Goal: Task Accomplishment & Management: Manage account settings

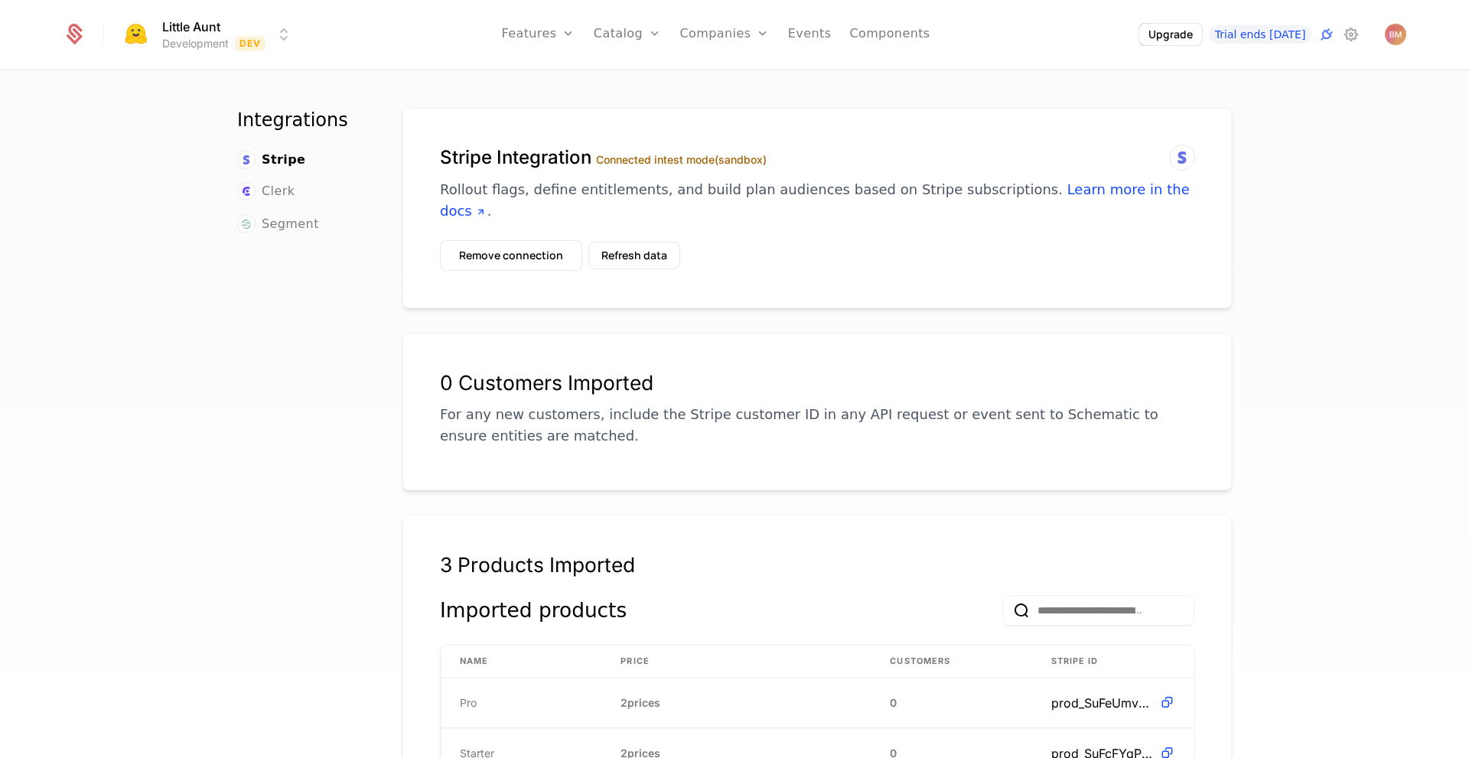
click at [76, 29] on icon at bounding box center [74, 34] width 21 height 21
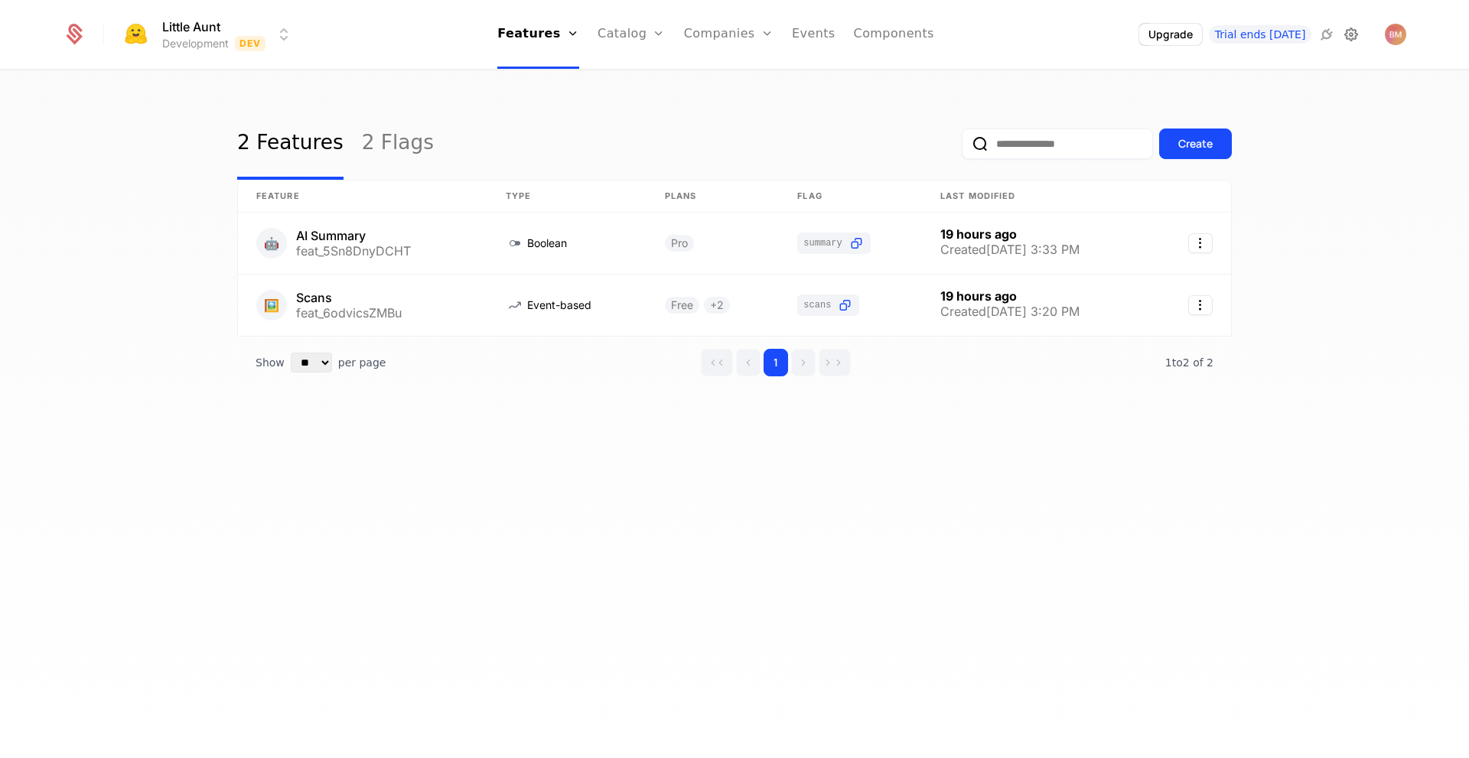
click at [1354, 36] on icon at bounding box center [1351, 34] width 18 height 18
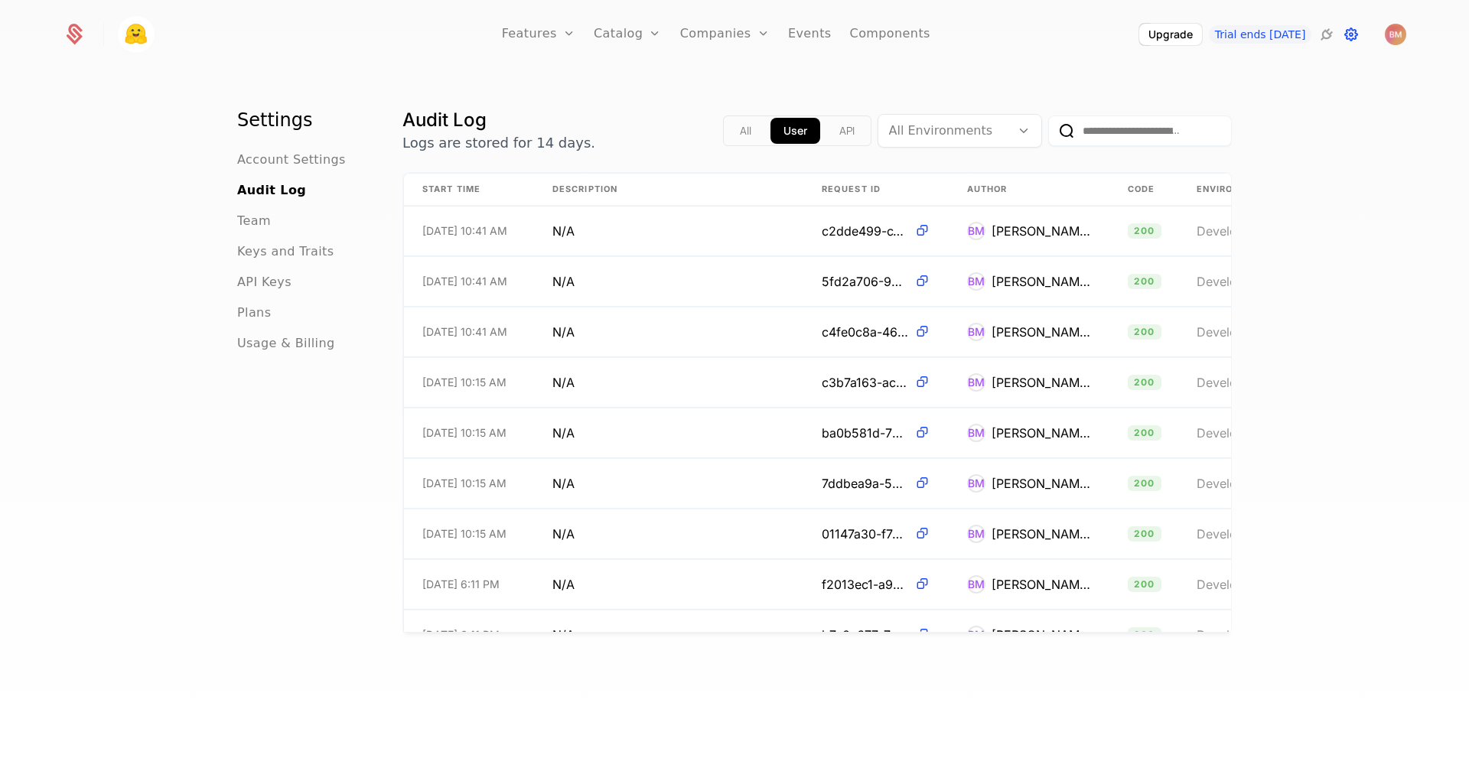
click at [1349, 34] on icon at bounding box center [1351, 34] width 18 height 18
click at [1328, 33] on icon at bounding box center [1327, 34] width 18 height 18
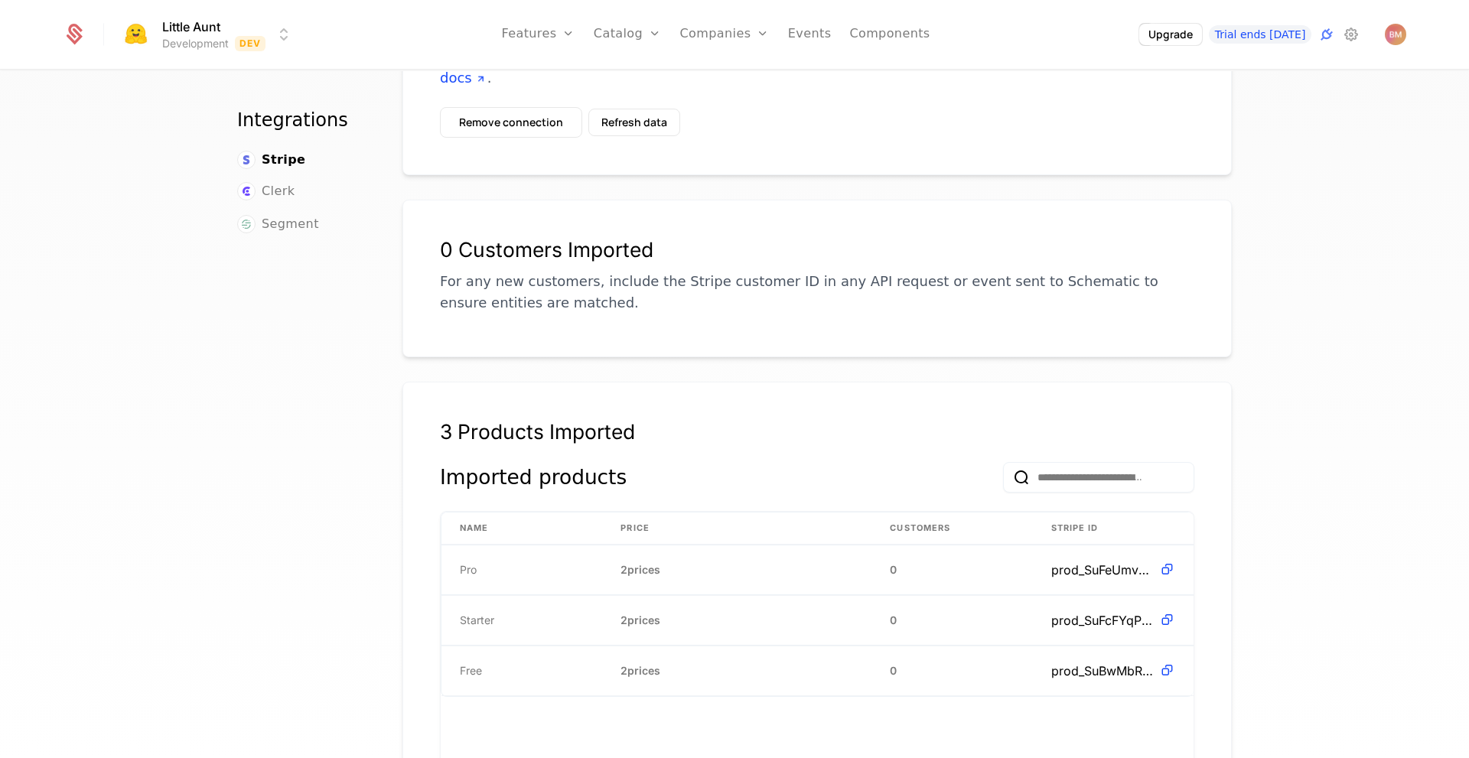
scroll to position [135, 0]
click at [910, 41] on link "Components" at bounding box center [889, 34] width 80 height 69
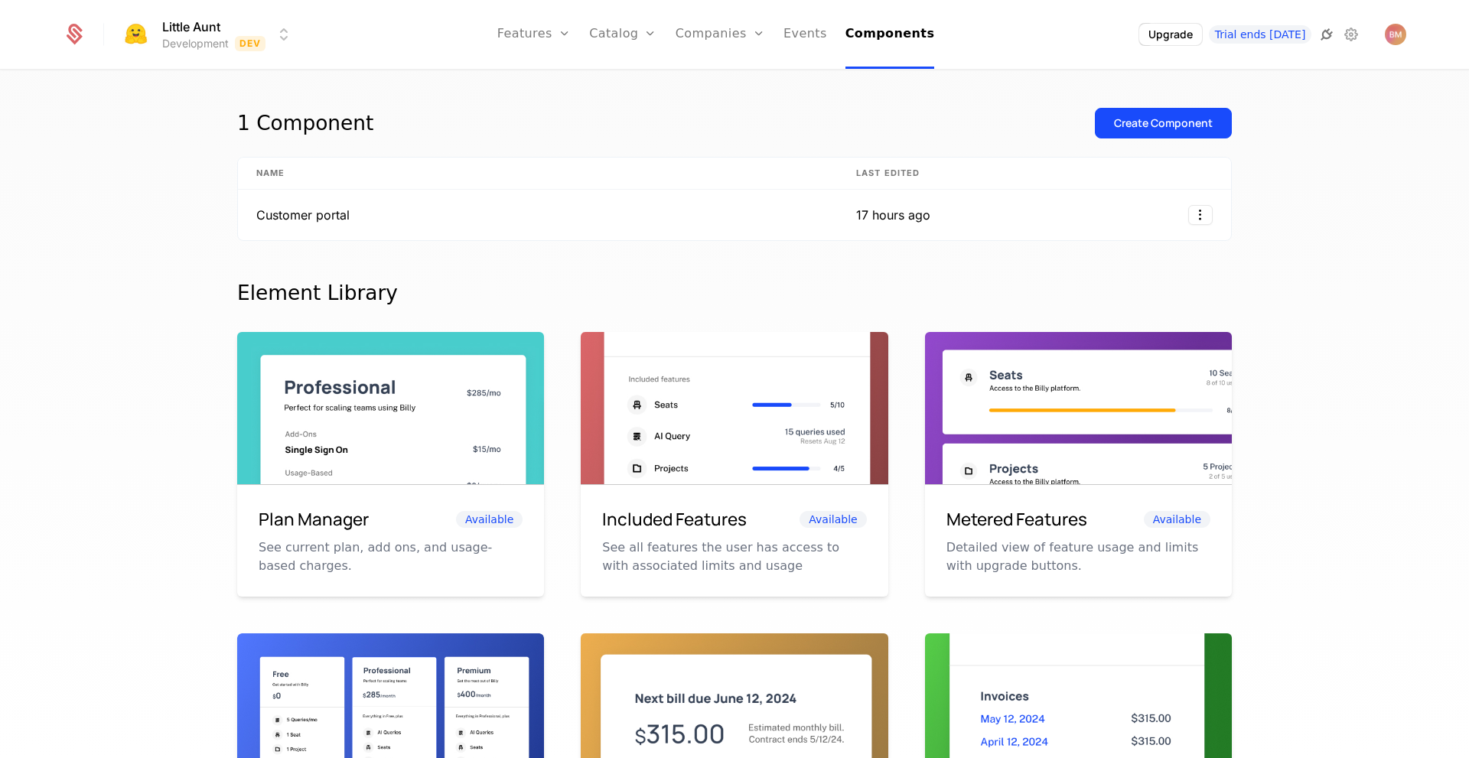
click at [1329, 34] on icon at bounding box center [1327, 34] width 18 height 18
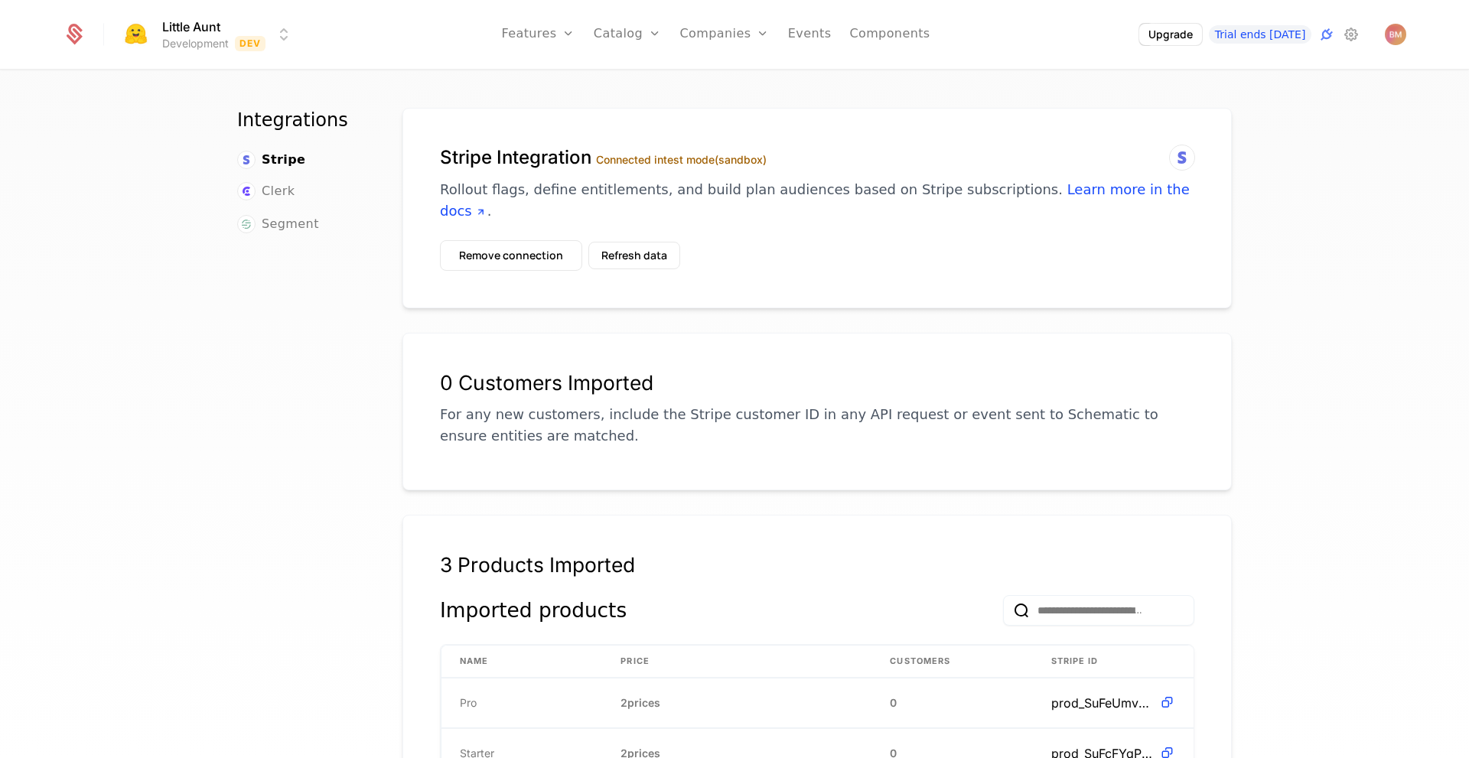
click at [72, 39] on icon at bounding box center [75, 36] width 16 height 17
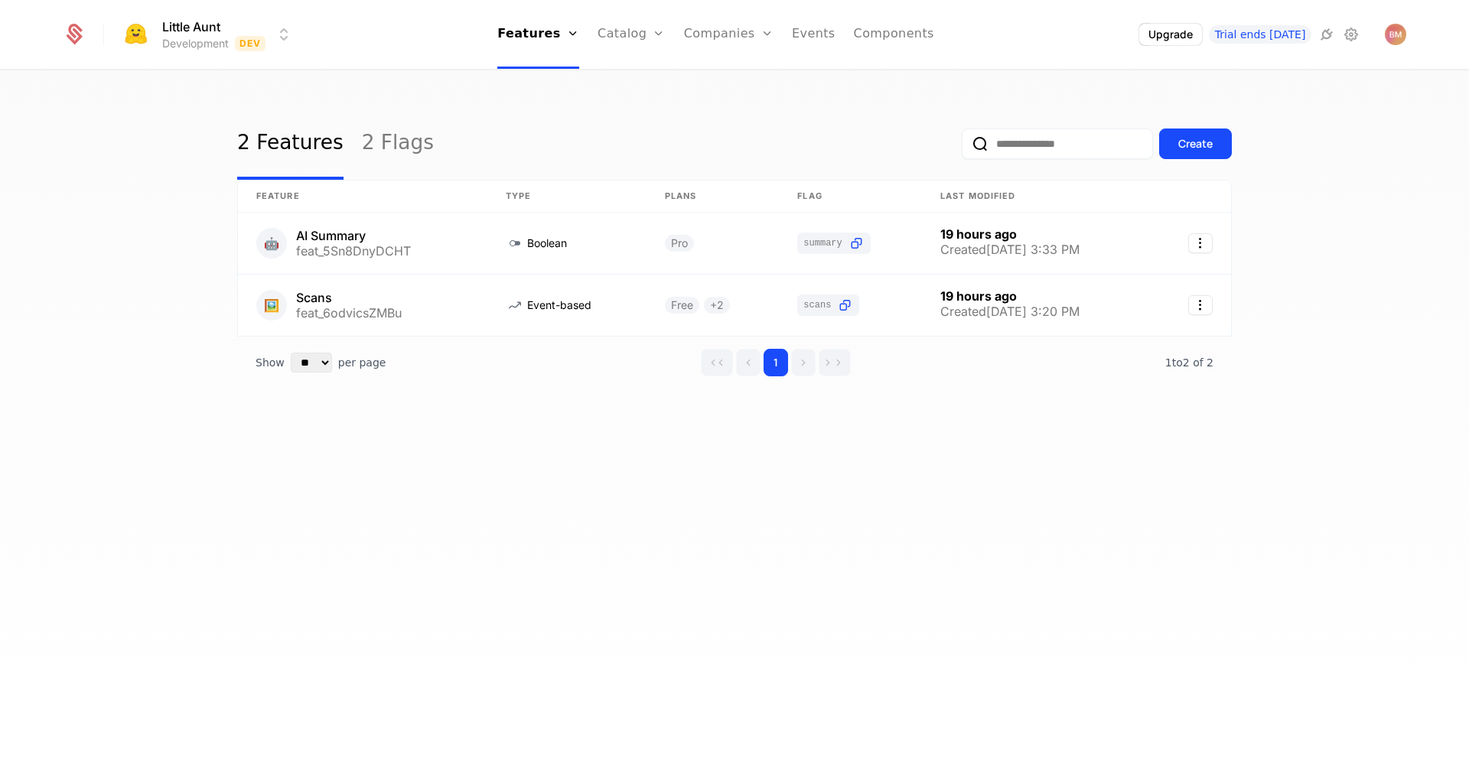
click at [72, 39] on icon at bounding box center [75, 36] width 16 height 17
click at [284, 38] on html "Little Aunt Development Dev Features Features Flags Catalog Plans Add Ons Credi…" at bounding box center [734, 379] width 1469 height 758
click at [1351, 38] on html "Little Aunt Development Dev Features Features Flags Catalog Plans Add Ons Credi…" at bounding box center [734, 379] width 1469 height 758
click at [1351, 38] on icon at bounding box center [1351, 34] width 18 height 18
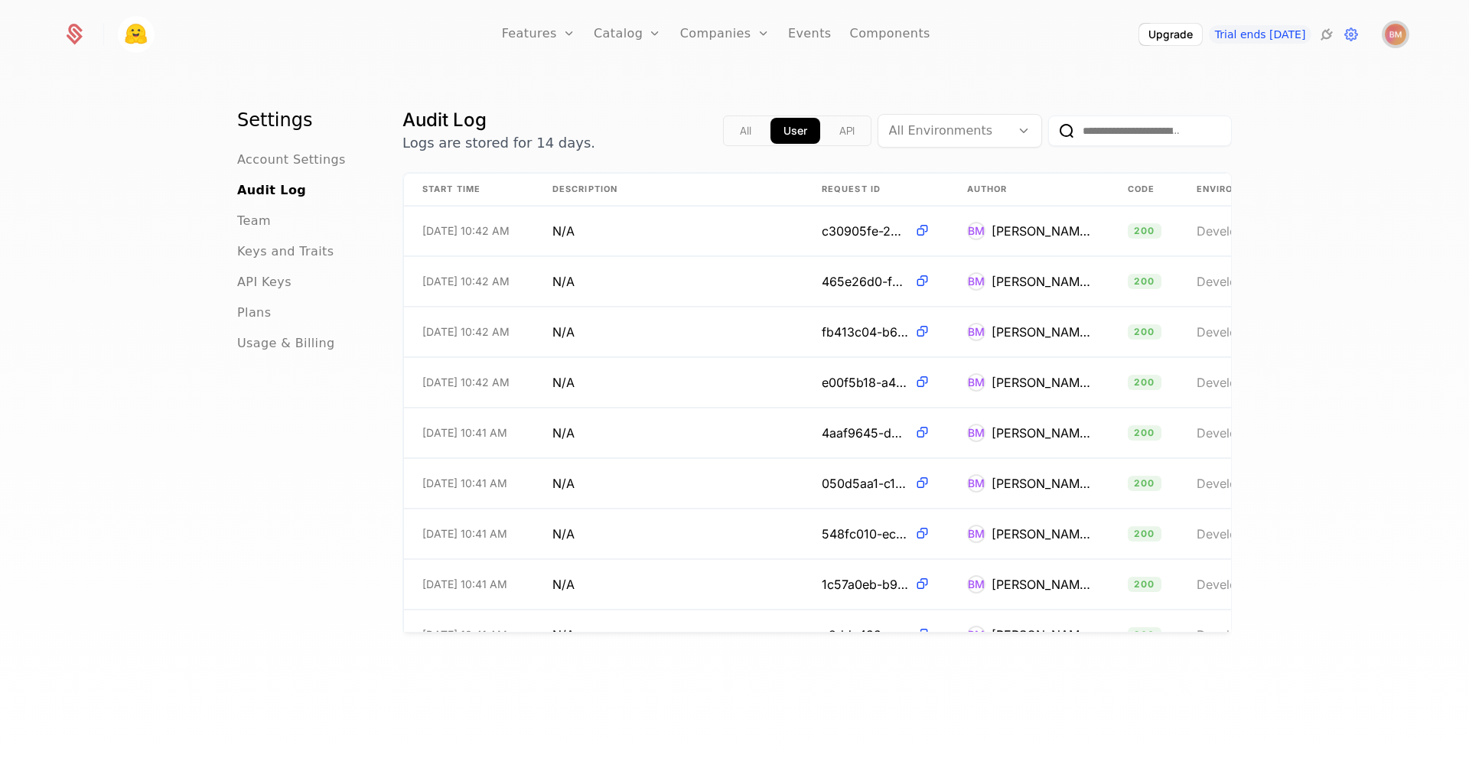
click at [1400, 31] on img "Open user button" at bounding box center [1395, 34] width 21 height 21
click at [1279, 134] on button "Manage account" at bounding box center [1262, 122] width 289 height 38
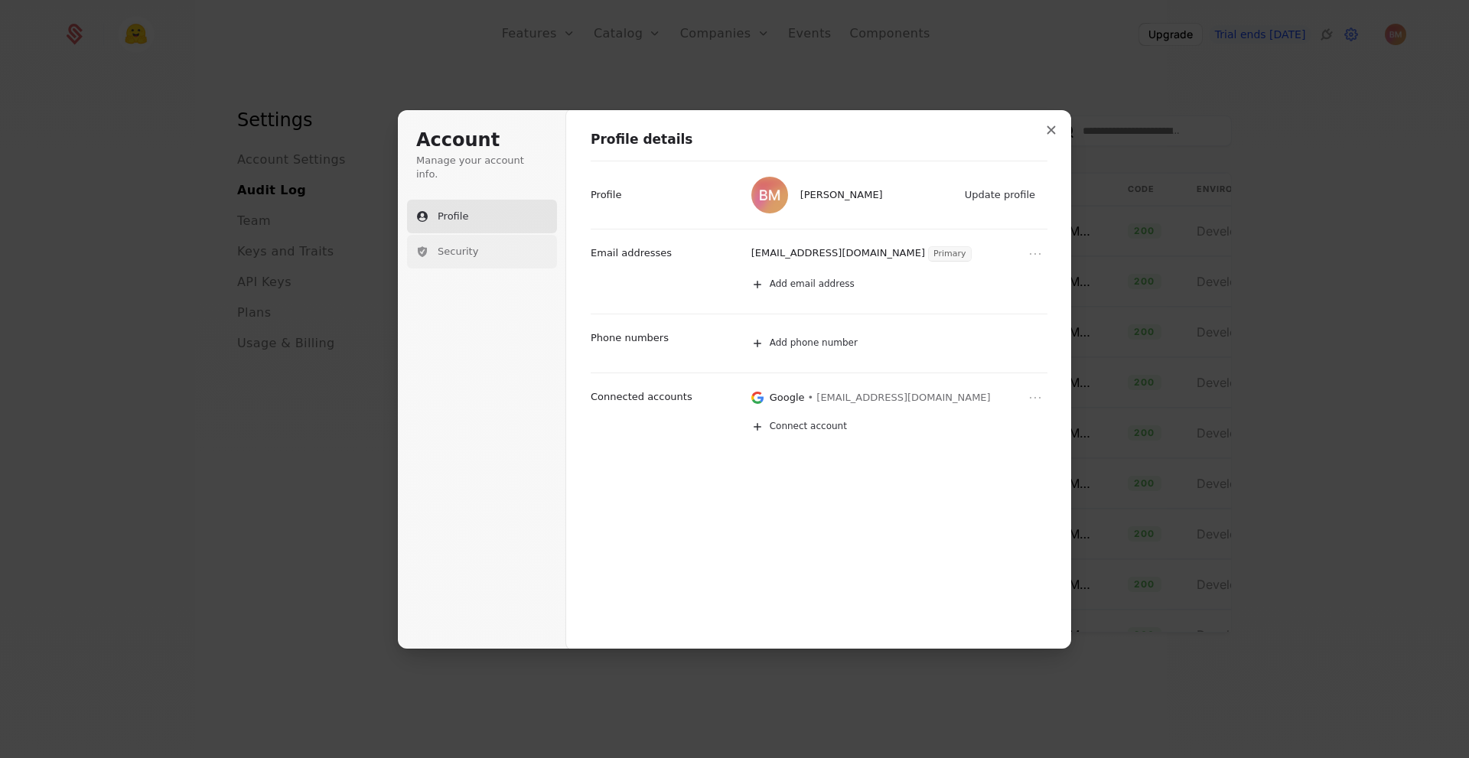
click at [516, 239] on button "Security" at bounding box center [482, 252] width 150 height 34
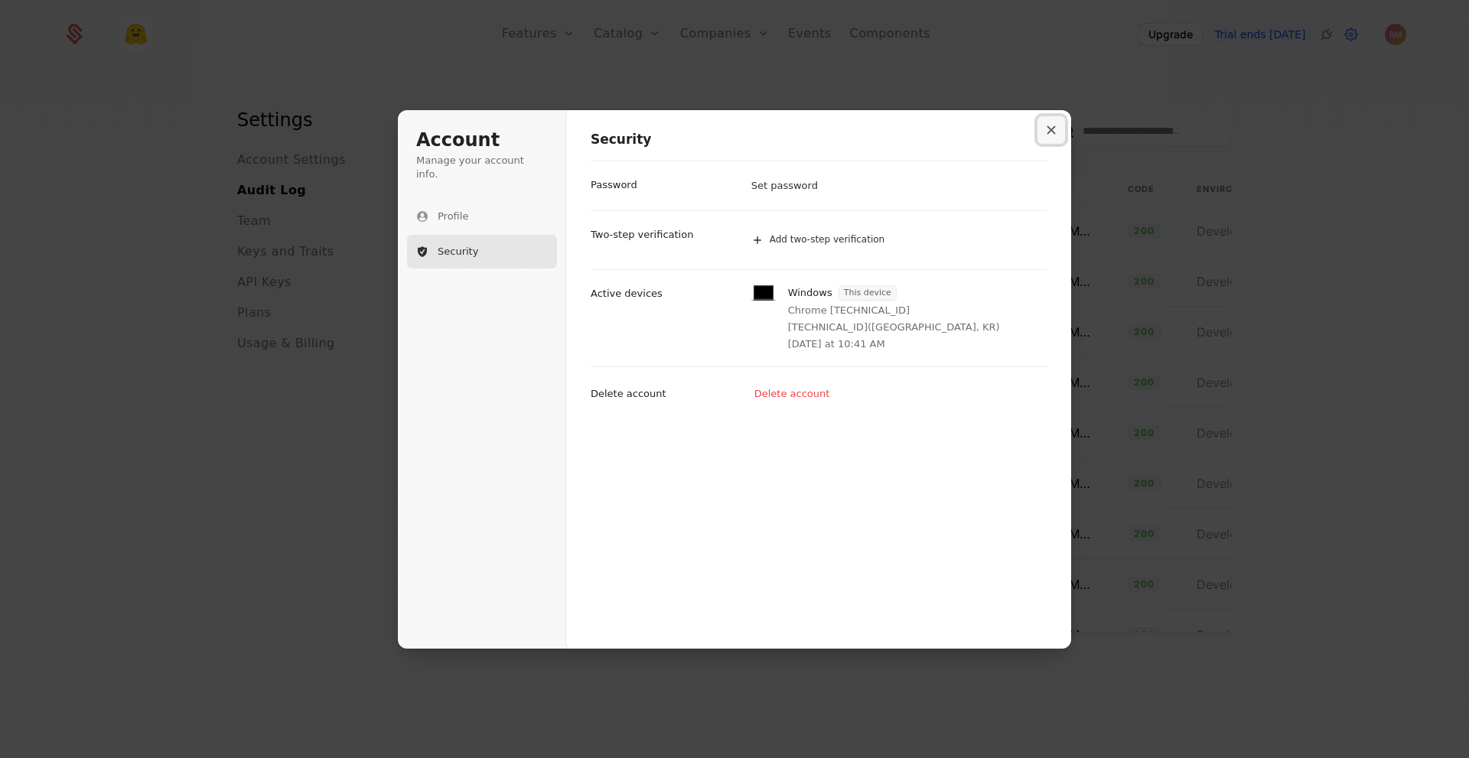
click at [1055, 133] on icon "Close modal" at bounding box center [1052, 129] width 8 height 8
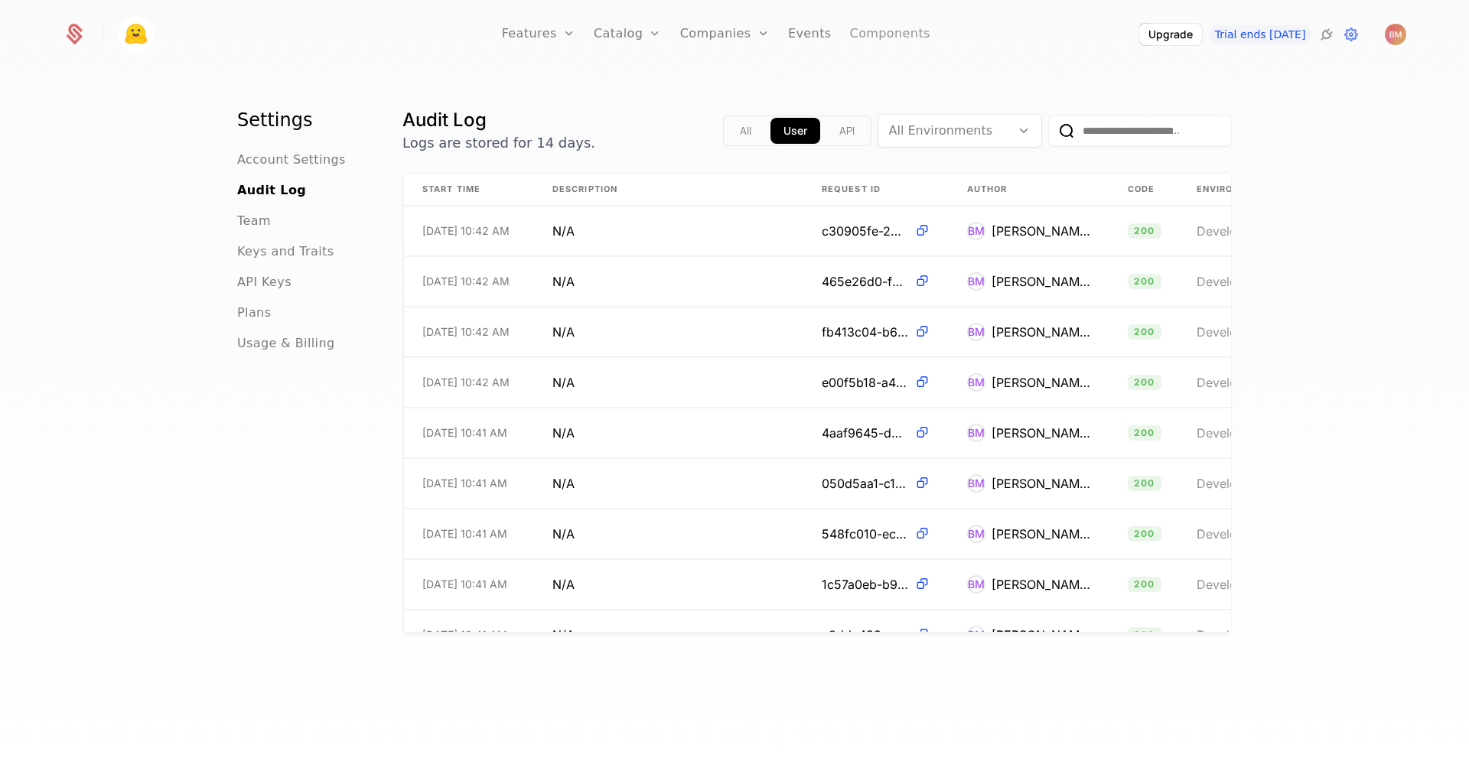
click at [875, 25] on link "Components" at bounding box center [890, 34] width 80 height 69
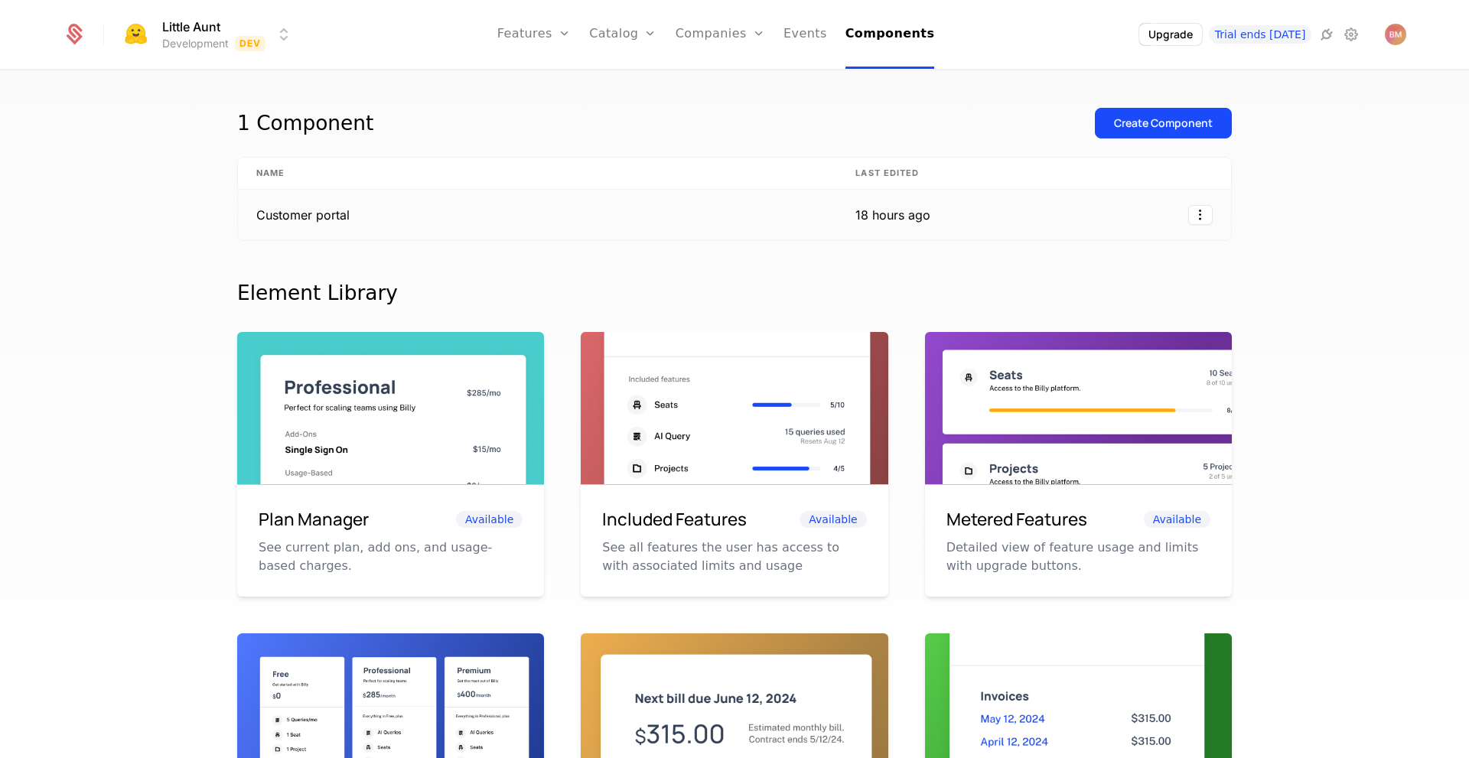
click at [873, 212] on div "18 hours ago" at bounding box center [892, 215] width 75 height 18
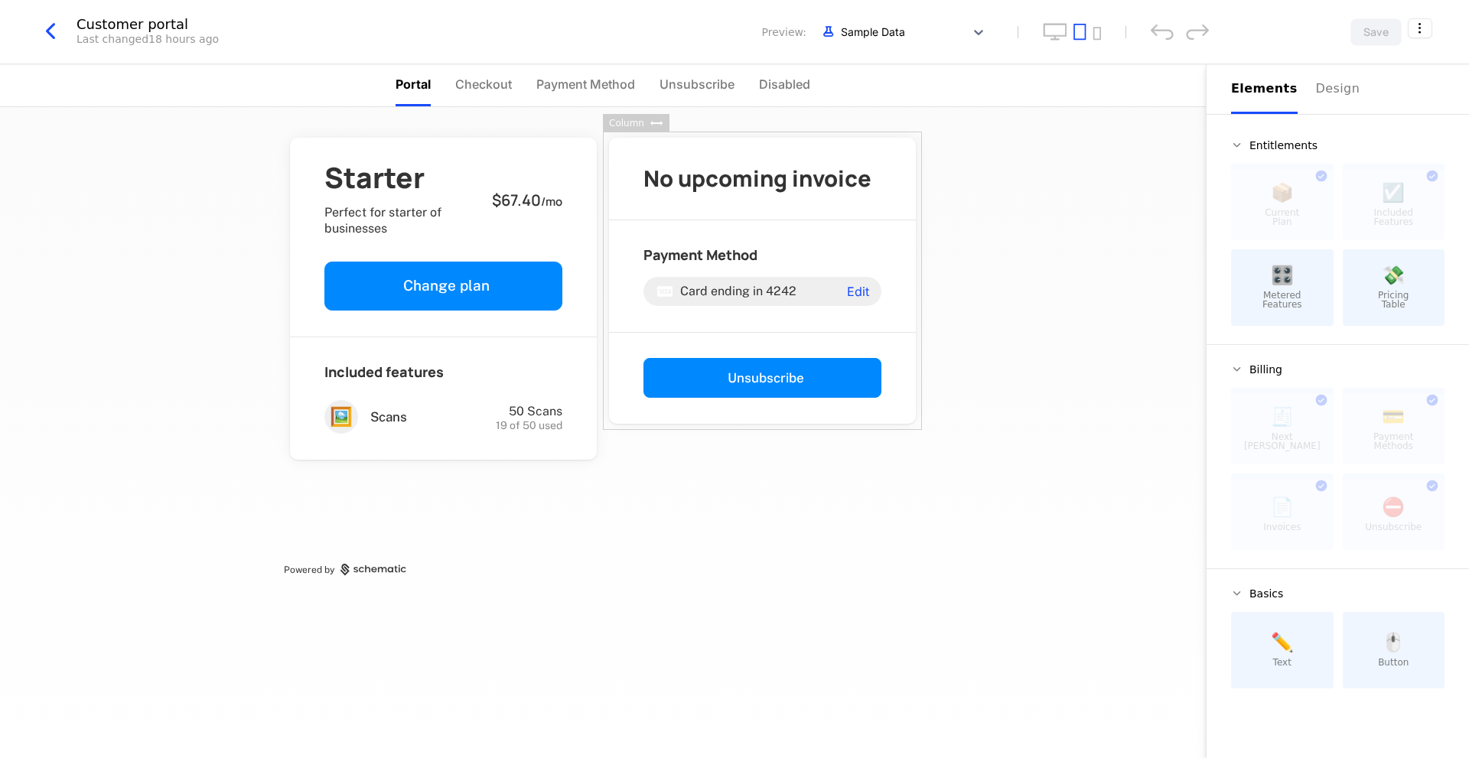
click at [1048, 237] on div "Starter Perfect for starter of businesses $67.40 / mo Change plan Included feat…" at bounding box center [603, 432] width 1206 height 651
click at [1297, 291] on span "Metered Features" at bounding box center [1283, 300] width 40 height 18
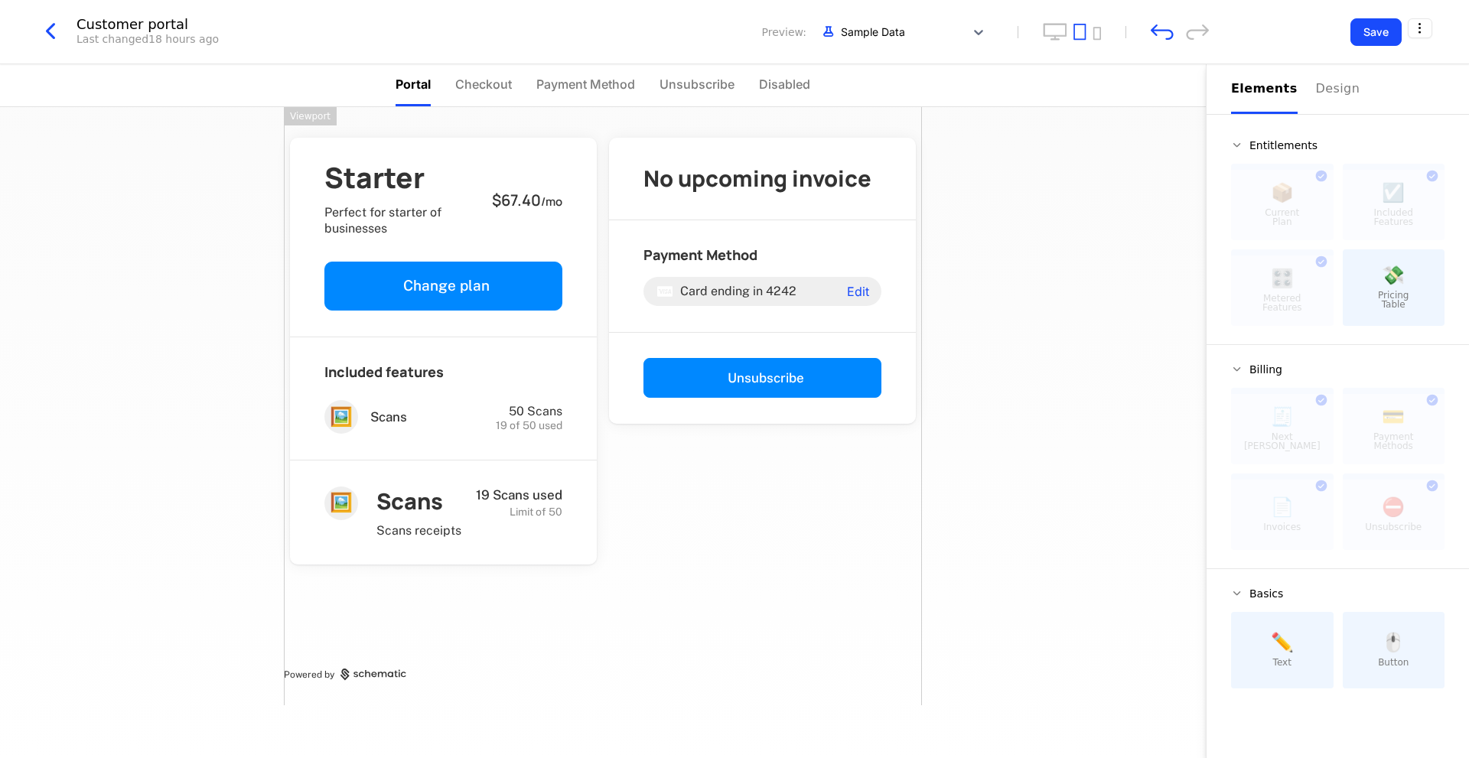
click at [795, 512] on div "Starter Perfect for starter of businesses $67.40 / mo Change plan Included feat…" at bounding box center [603, 406] width 638 height 598
click at [1392, 34] on button "Save" at bounding box center [1376, 32] width 51 height 28
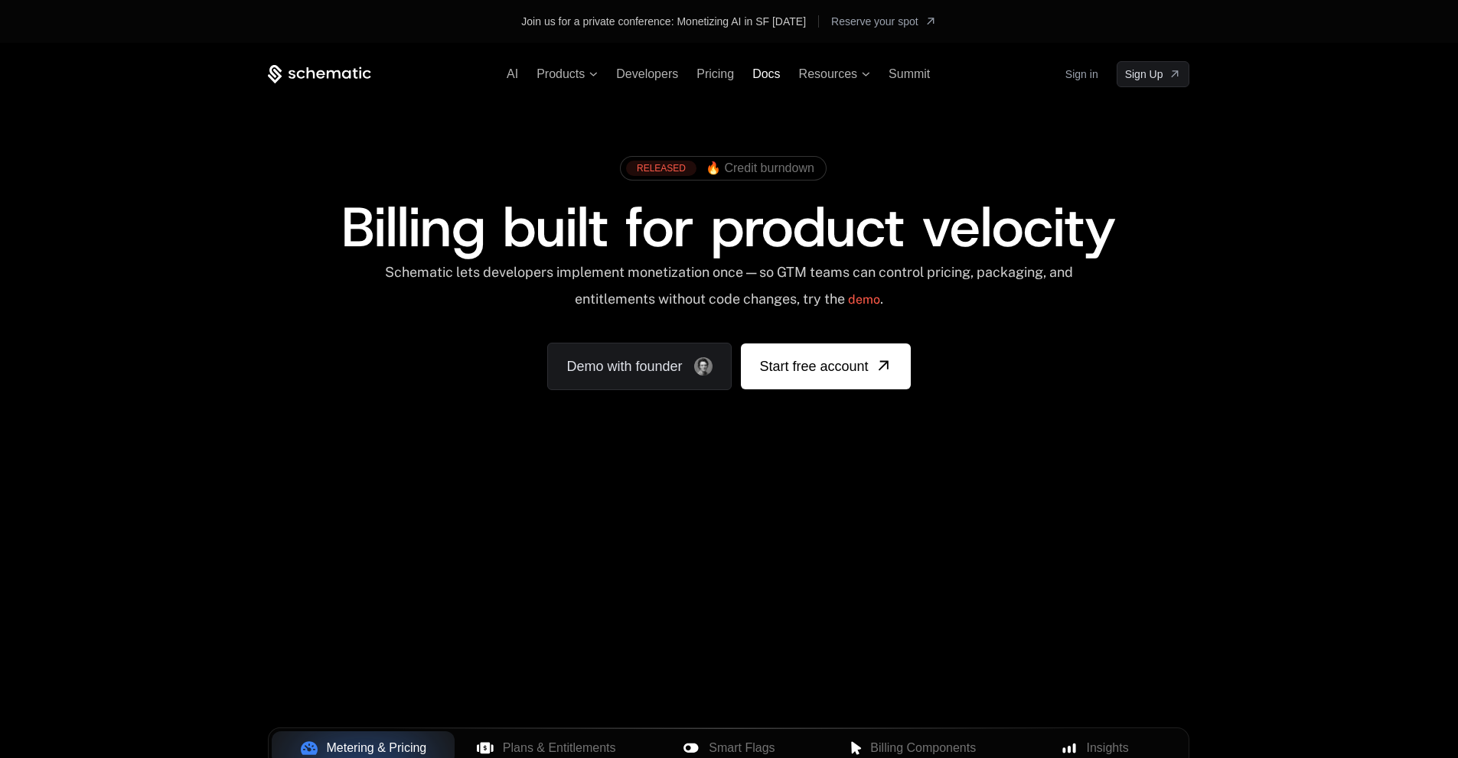
click at [758, 70] on span "Docs" at bounding box center [766, 73] width 28 height 13
